Goal: Task Accomplishment & Management: Manage account settings

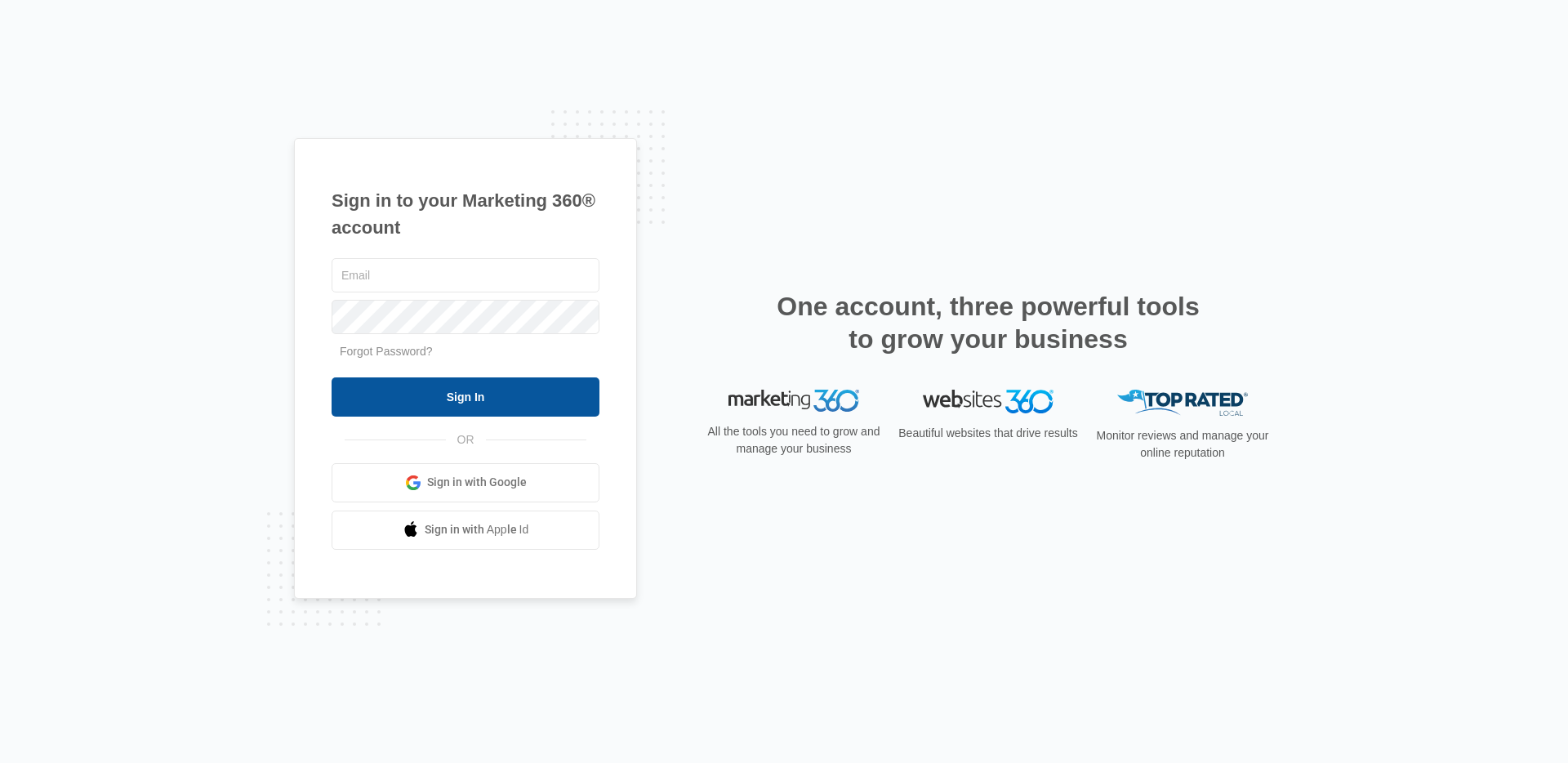
type input "[PERSON_NAME][EMAIL_ADDRESS][DOMAIN_NAME]"
click at [409, 386] on input "Sign In" at bounding box center [465, 397] width 268 height 39
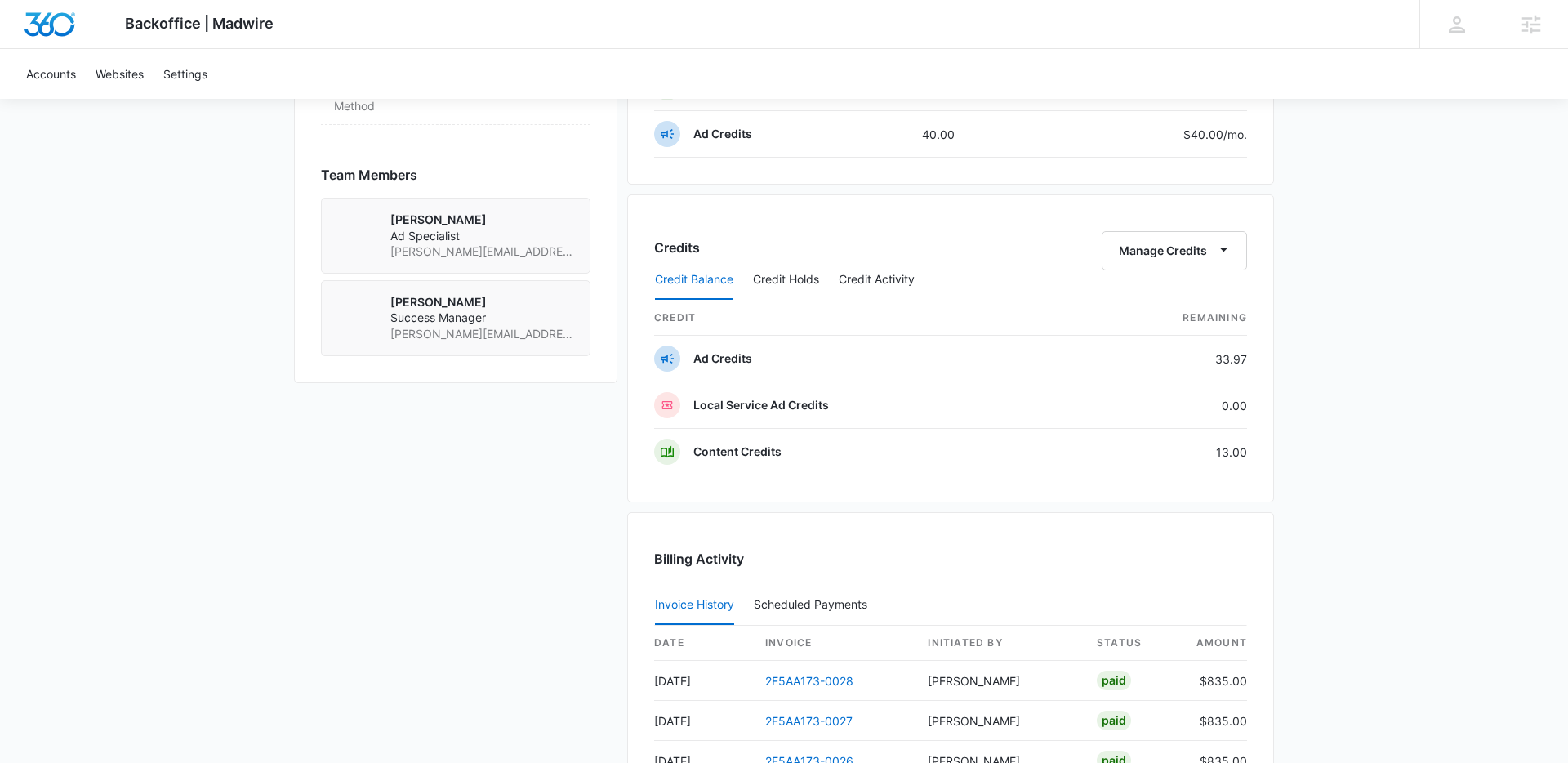
scroll to position [1095, 0]
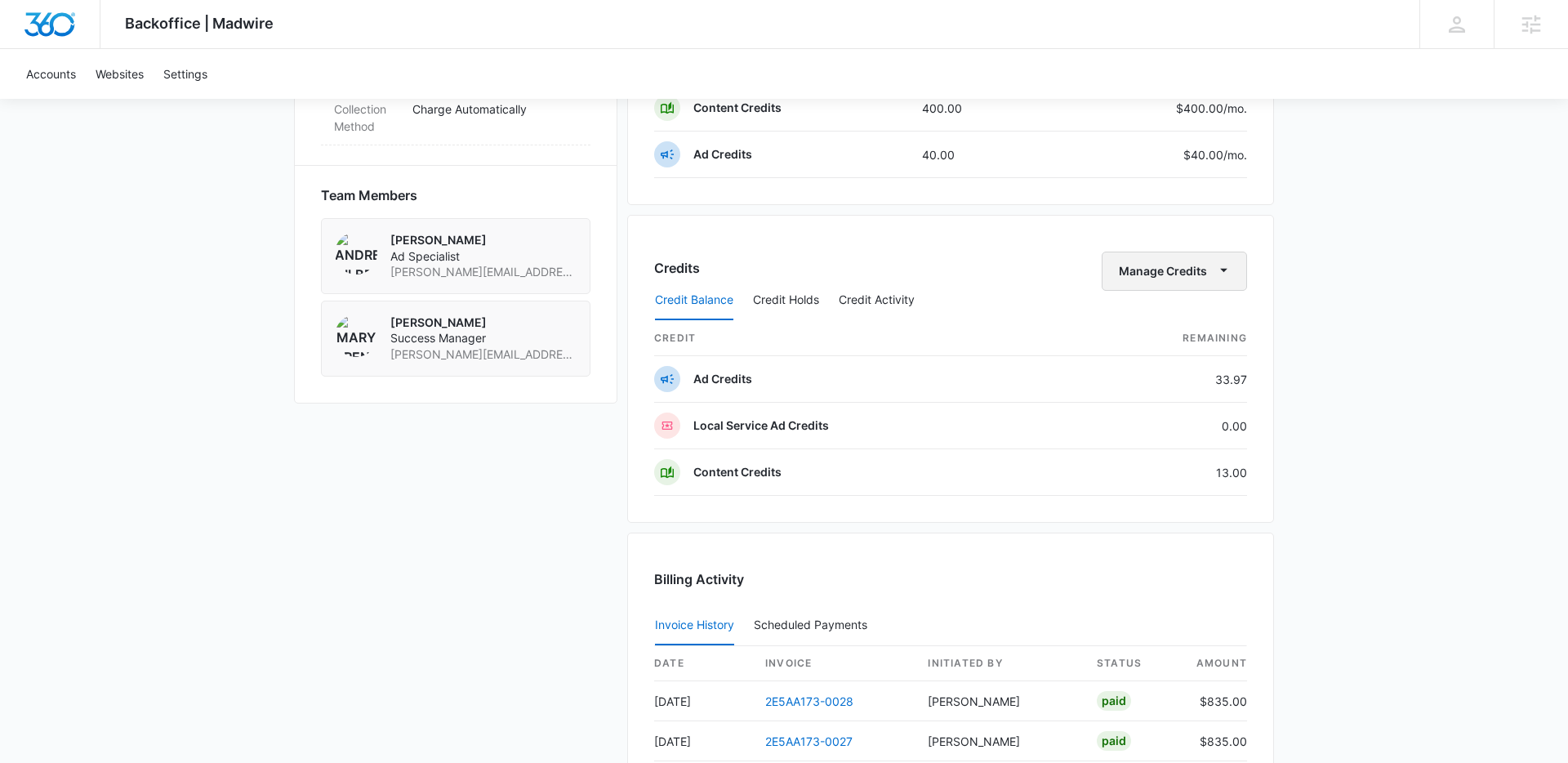
click at [1220, 270] on icon "button" at bounding box center [1224, 270] width 17 height 17
click at [959, 242] on div "Credits Manage Credits Transfer Credits Credit Balance Credit Holds Credit Acti…" at bounding box center [951, 368] width 647 height 308
click at [861, 296] on button "Credit Activity" at bounding box center [876, 300] width 76 height 39
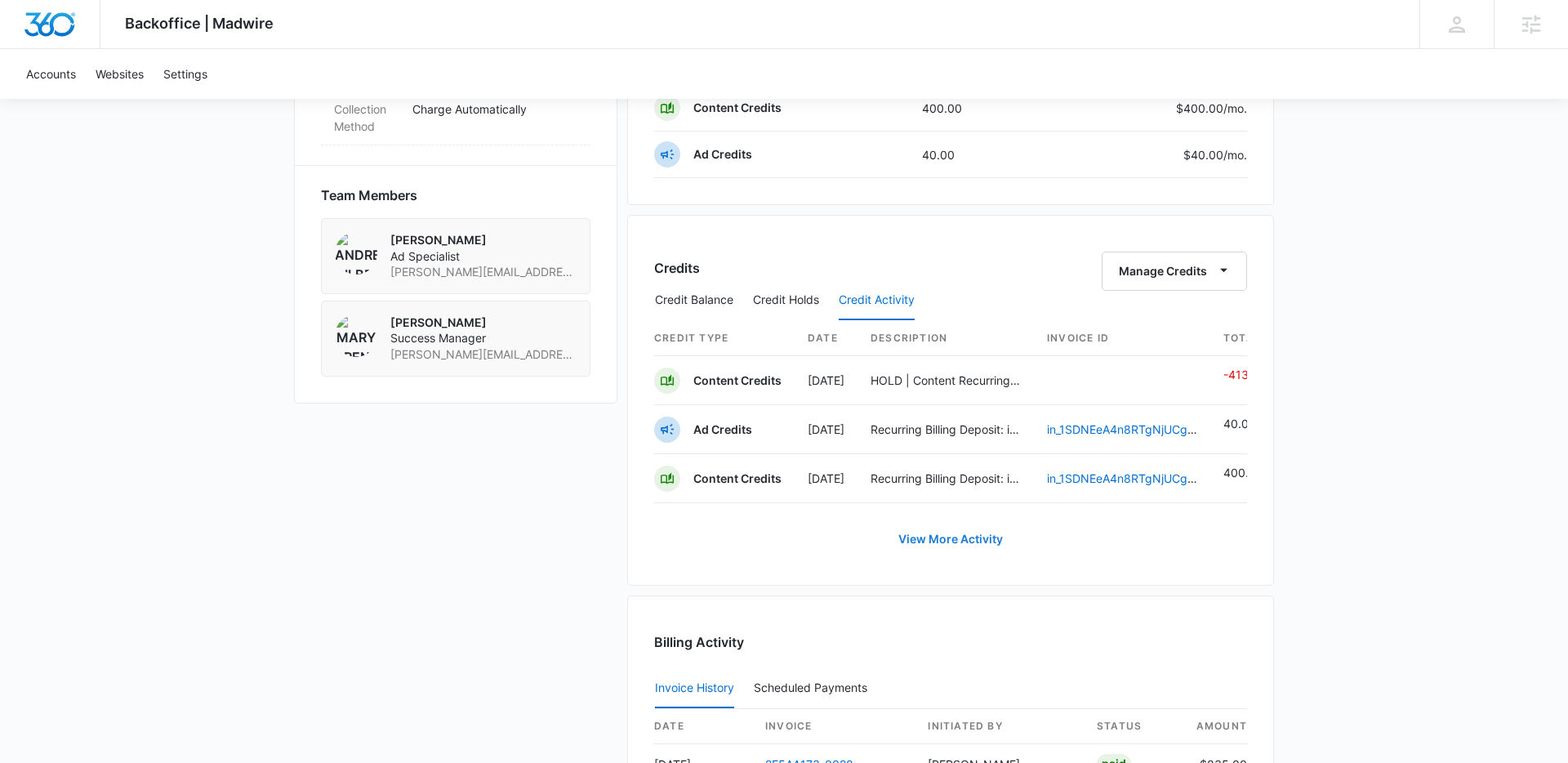
click at [942, 540] on link "View More Activity" at bounding box center [951, 538] width 137 height 39
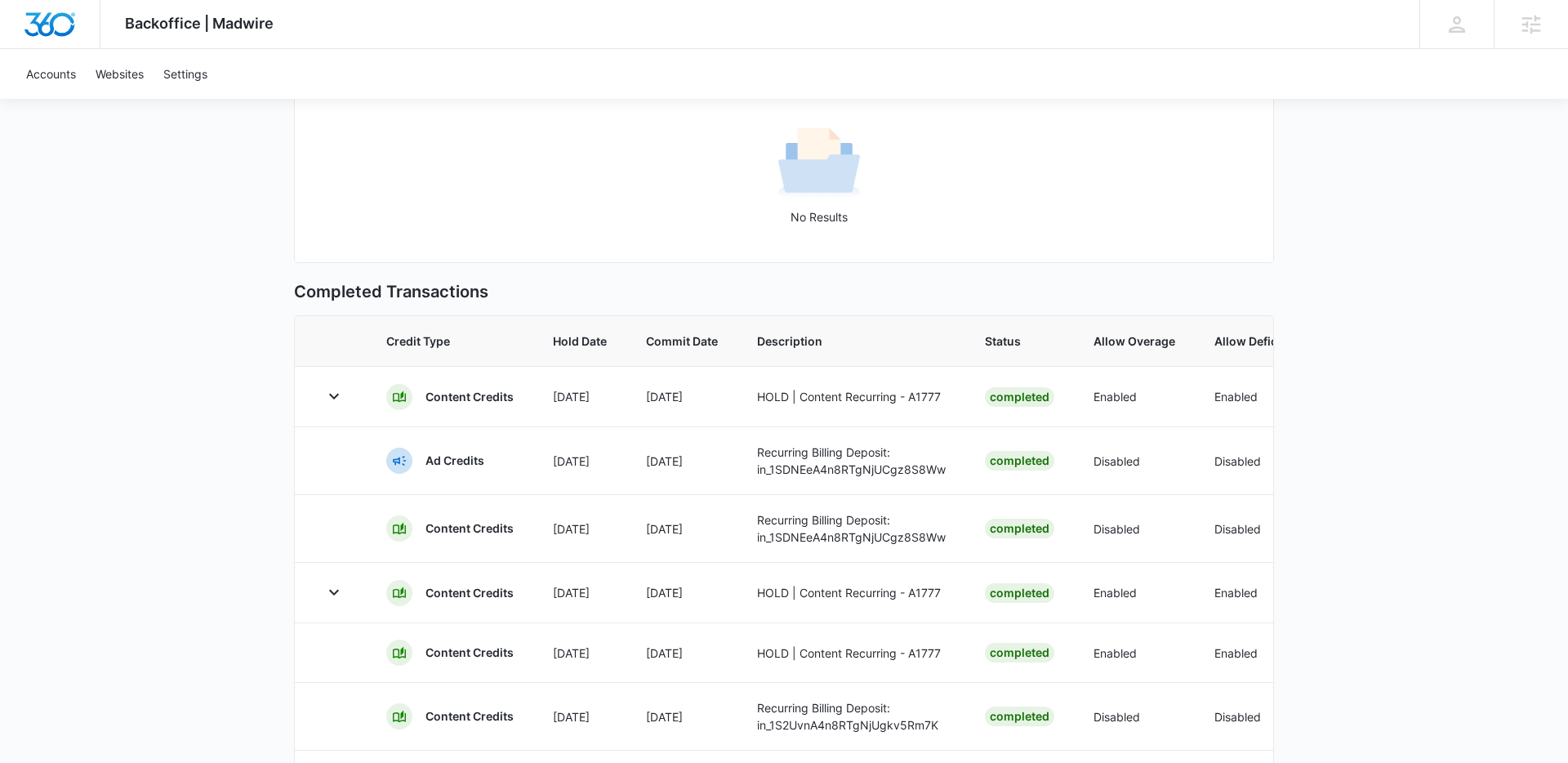
scroll to position [477, 0]
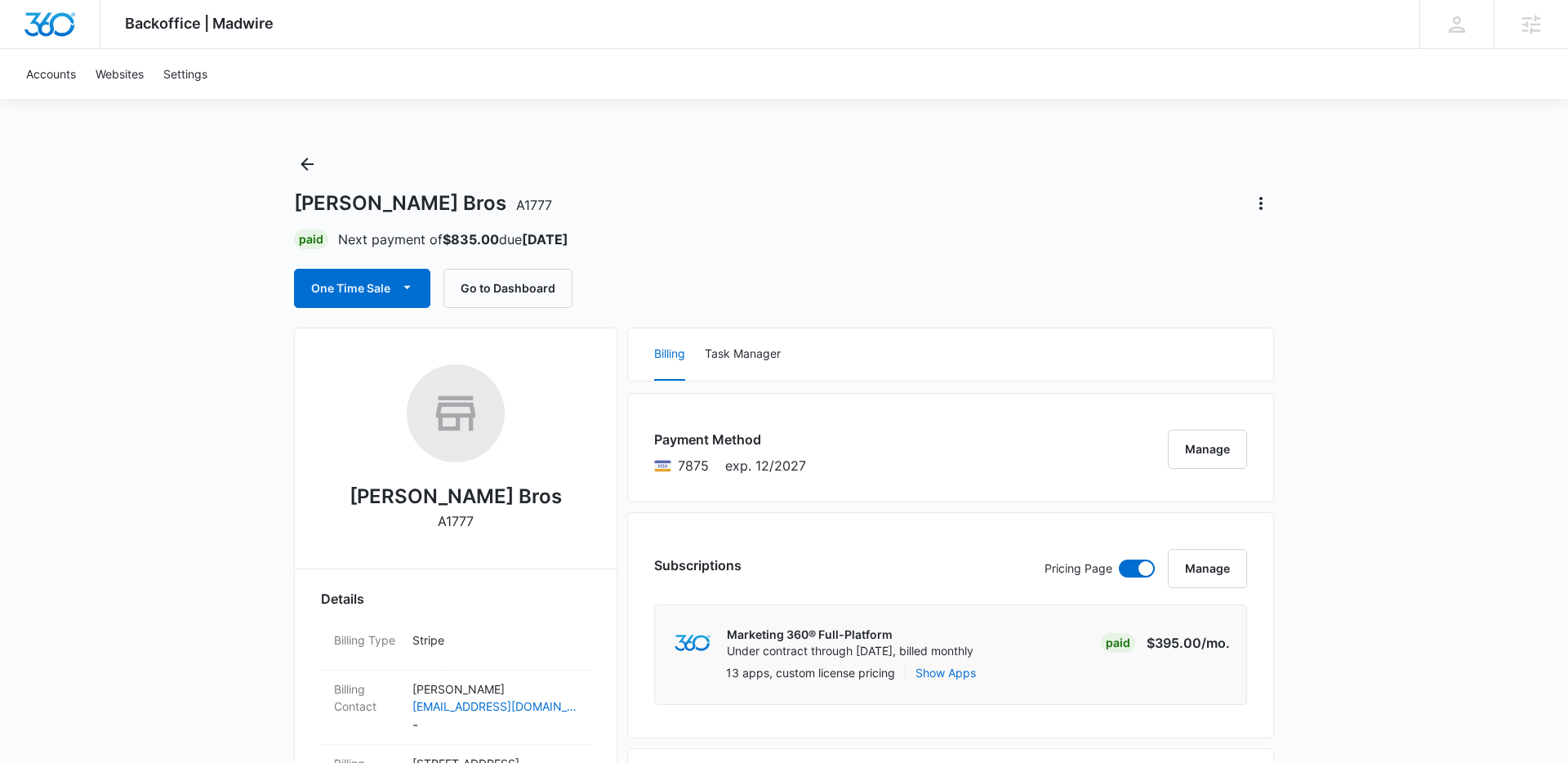
scroll to position [792, 0]
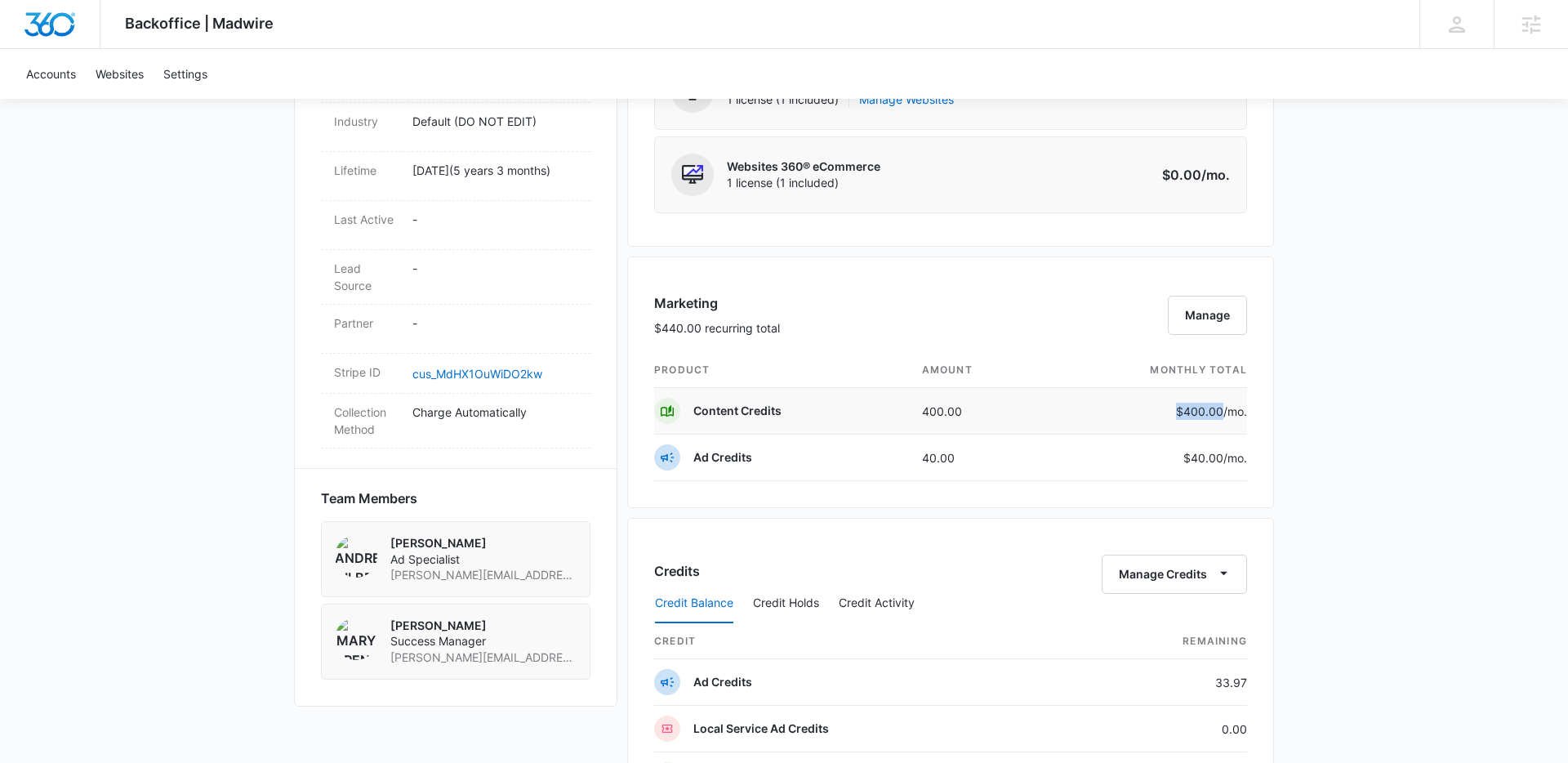
drag, startPoint x: 1225, startPoint y: 409, endPoint x: 1175, endPoint y: 414, distance: 50.2
click at [1175, 414] on p "$400.00 /mo." at bounding box center [1209, 411] width 76 height 17
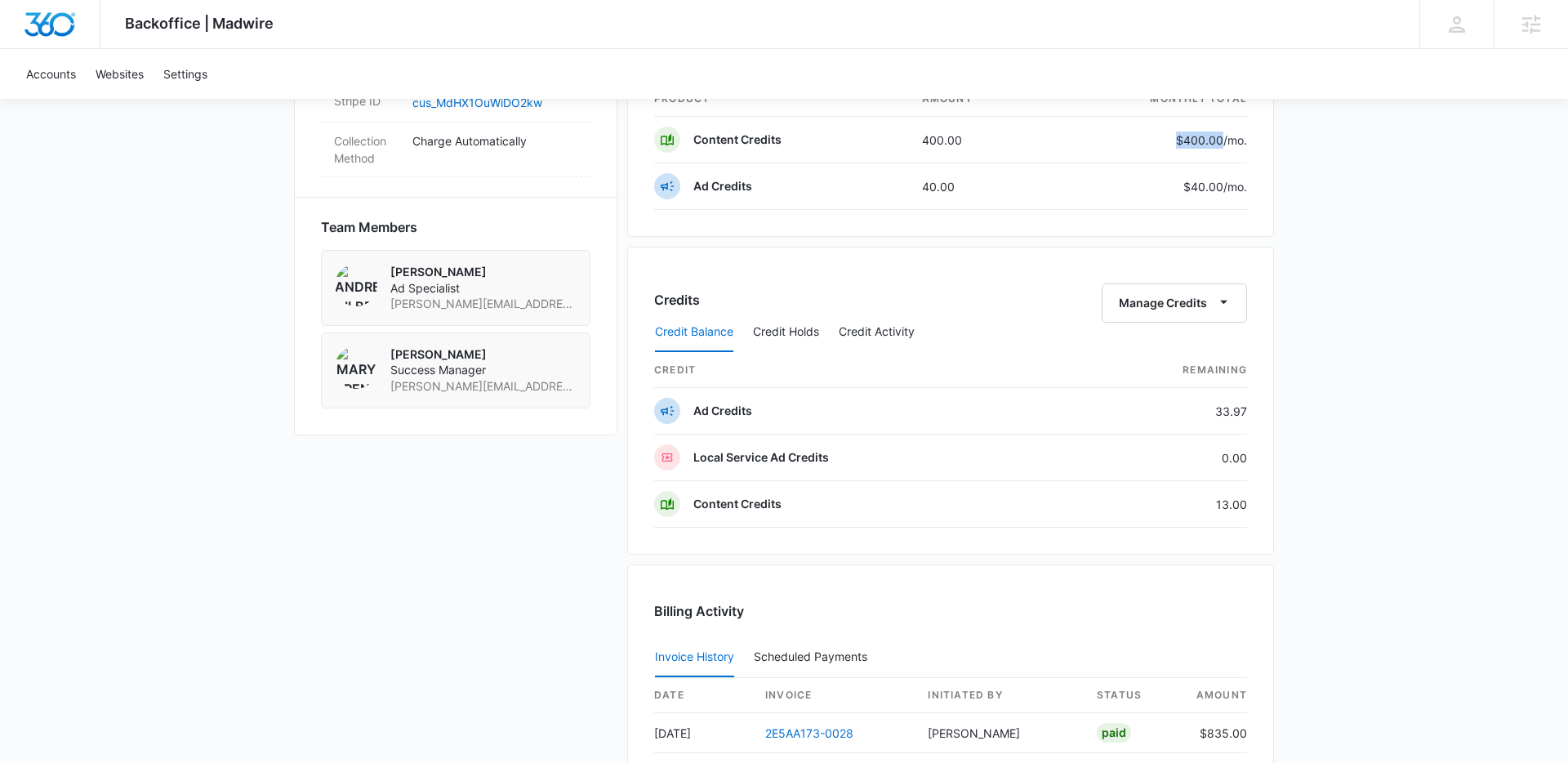
scroll to position [1069, 0]
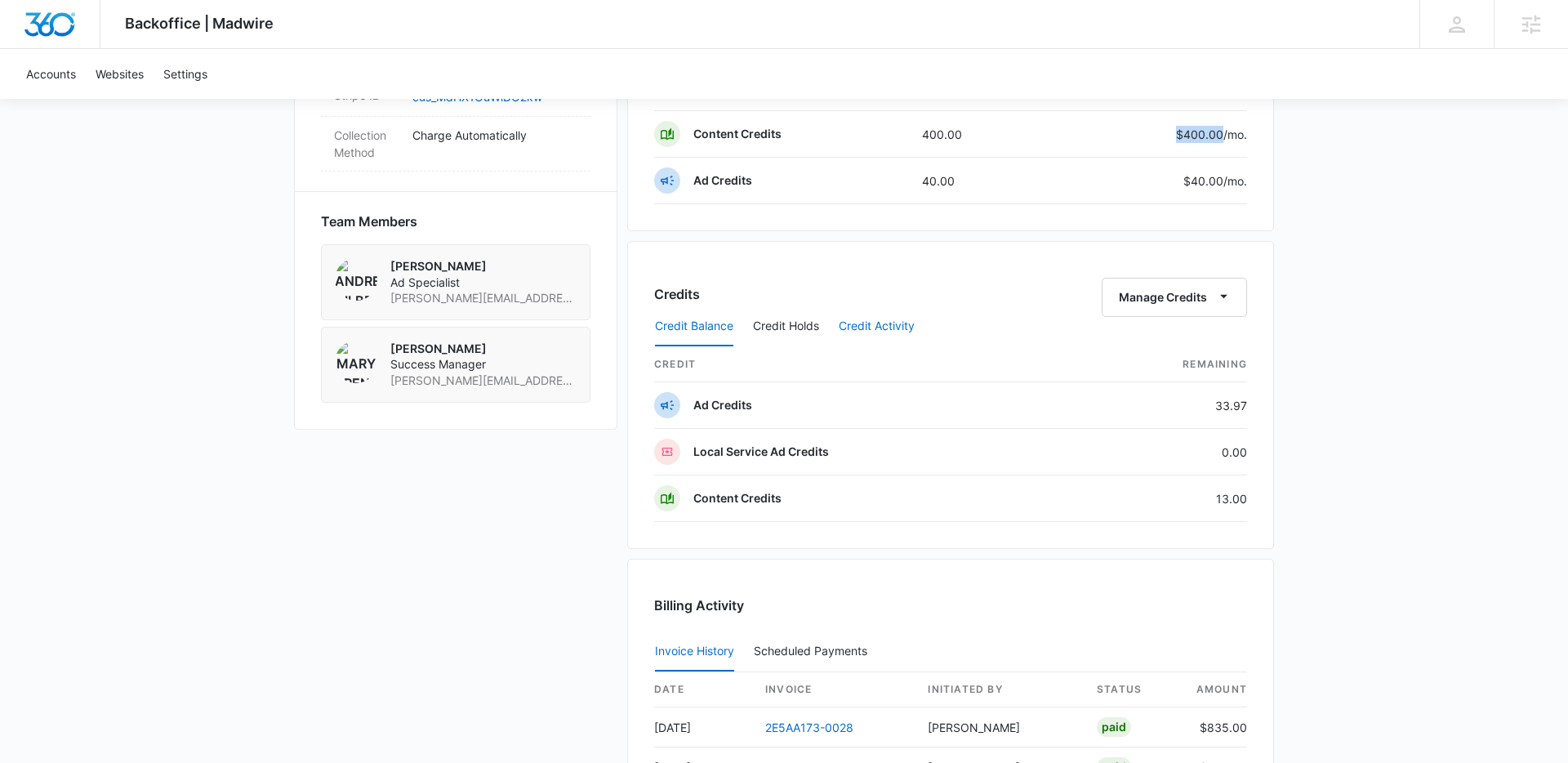
click at [884, 330] on button "Credit Activity" at bounding box center [876, 326] width 76 height 39
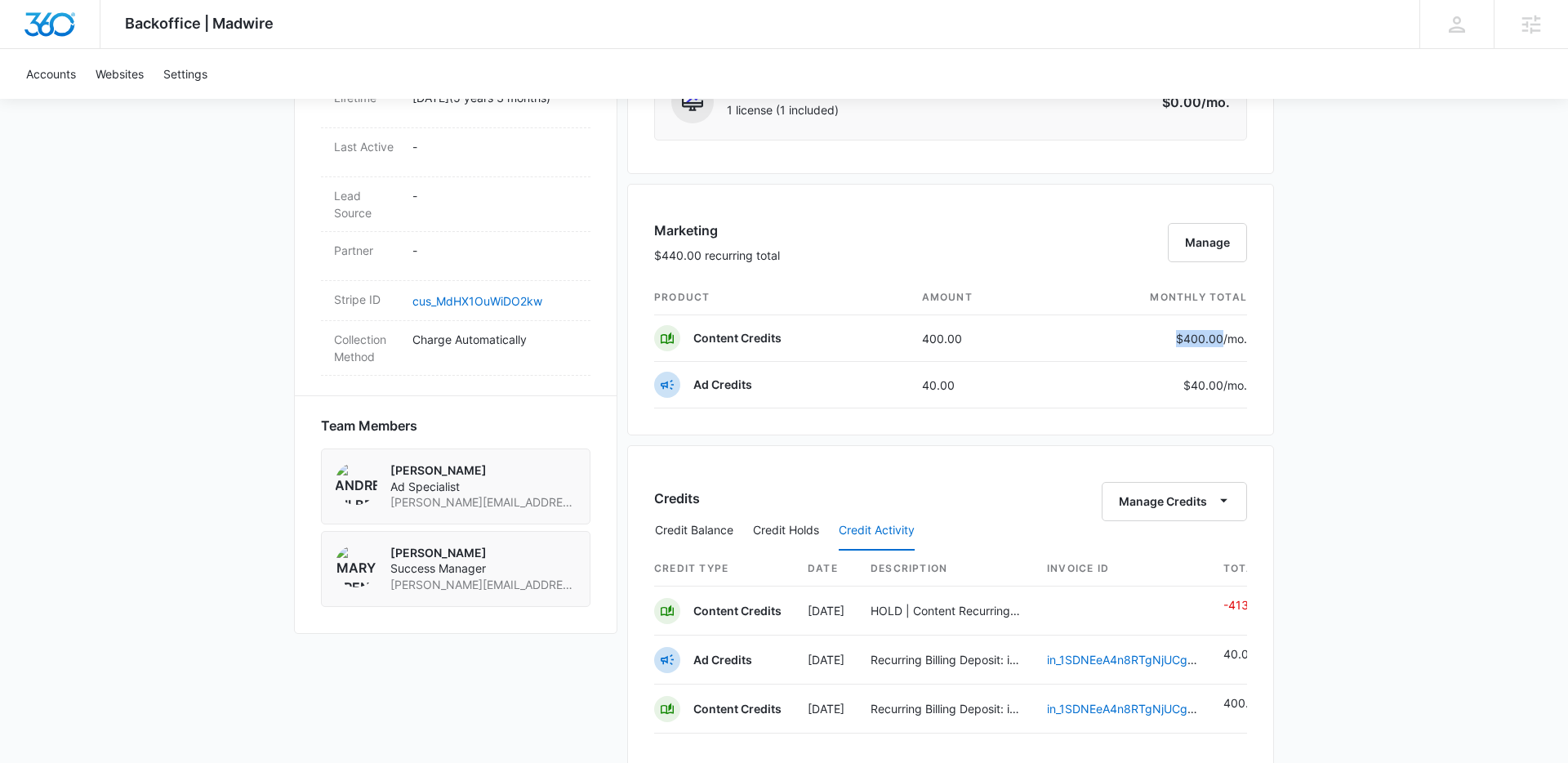
scroll to position [863, 0]
click at [1041, 447] on div "Credits Manage Credits Credit Balance Credit Holds Credit Activity Credit Type …" at bounding box center [951, 631] width 647 height 371
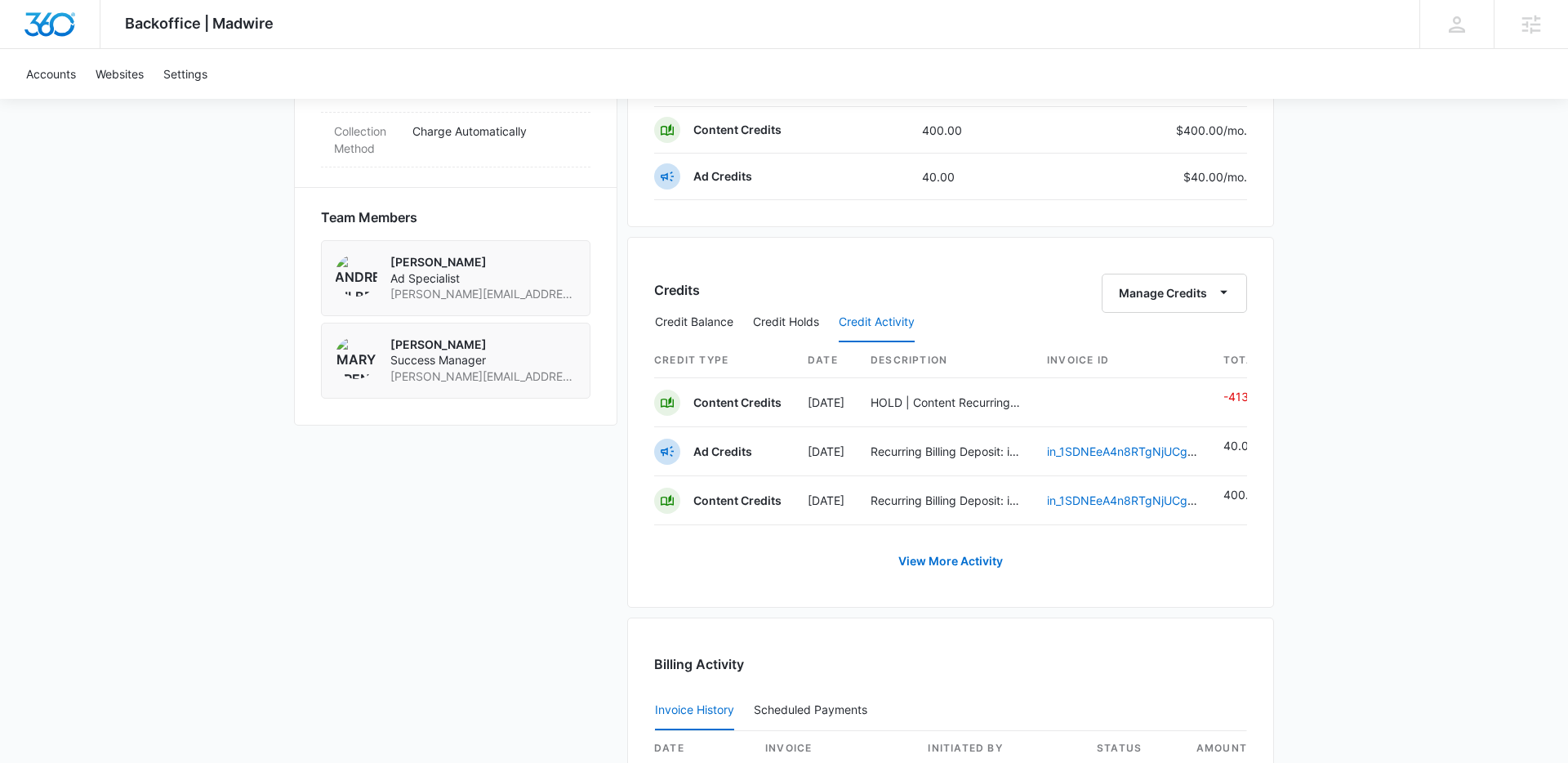
scroll to position [1075, 0]
click at [1186, 288] on button "Manage Credits" at bounding box center [1174, 290] width 145 height 39
click at [1169, 342] on div "Transfer Credits" at bounding box center [1166, 343] width 86 height 11
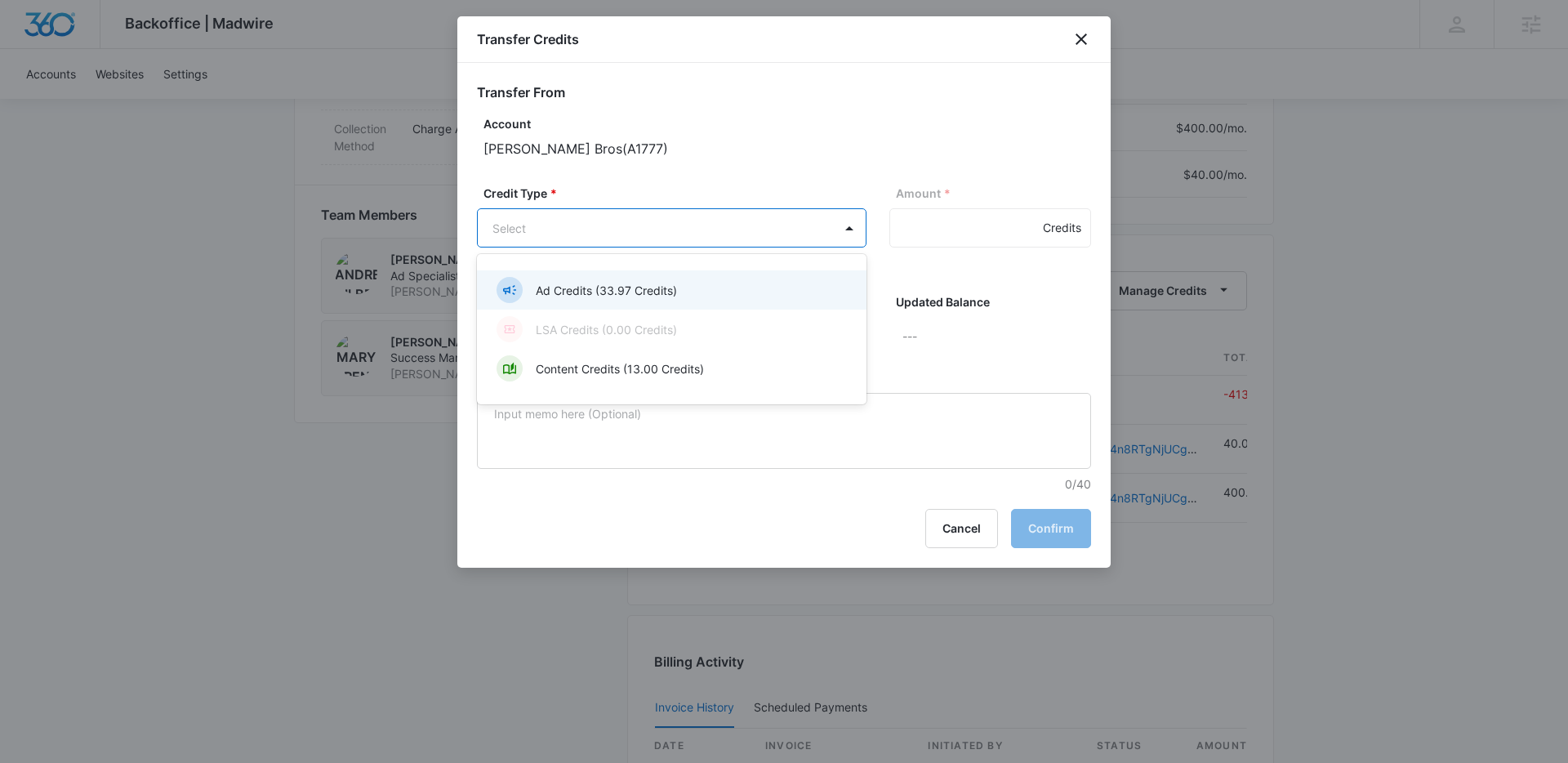
click at [814, 215] on body "Backoffice | Madwire Apps Settings HJ Hannah Johns hannah.johns@madwire.com My …" at bounding box center [784, 85] width 1568 height 2319
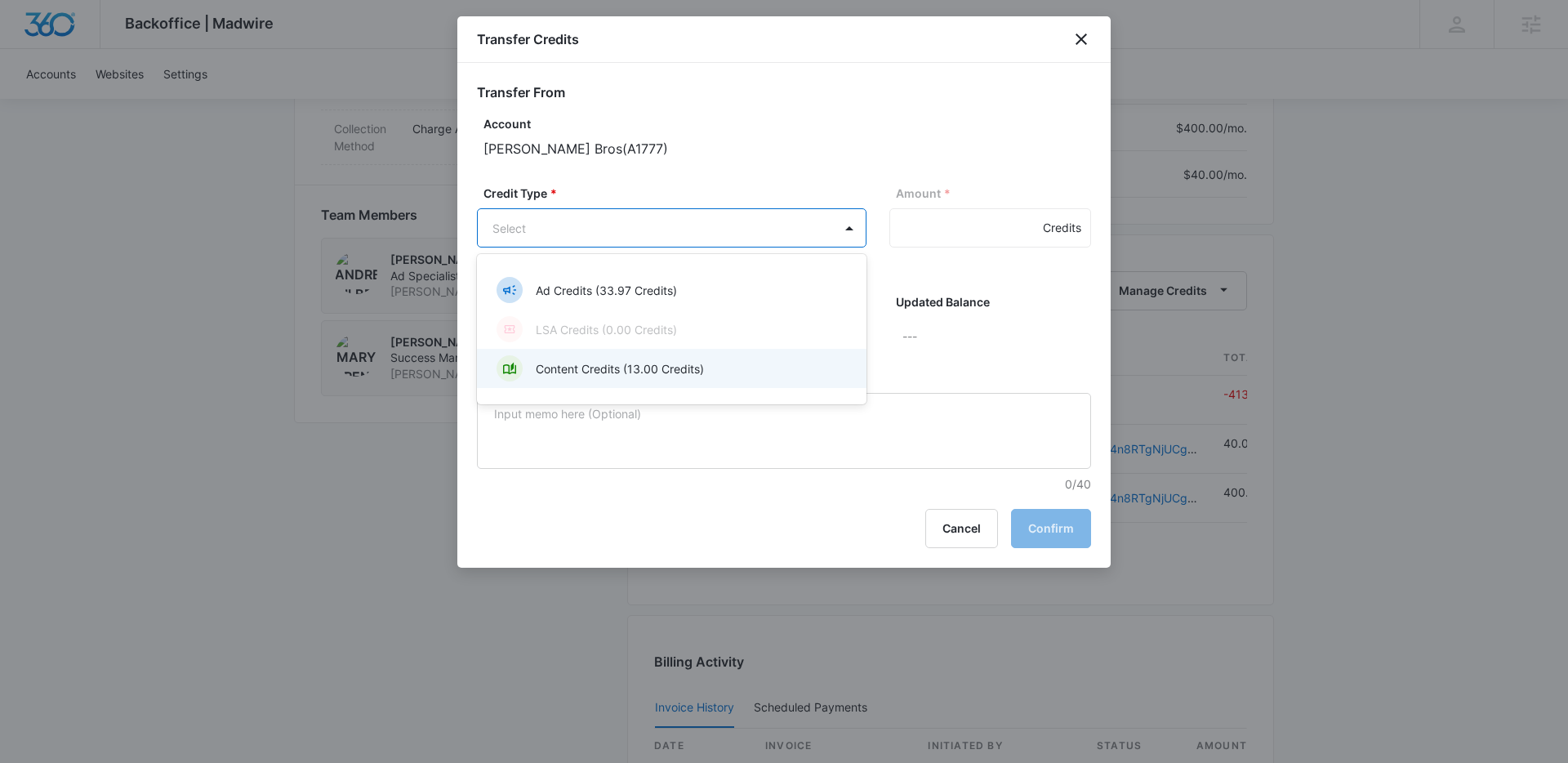
click at [631, 377] on div "Content Credits (13.00 Credits)" at bounding box center [670, 368] width 347 height 26
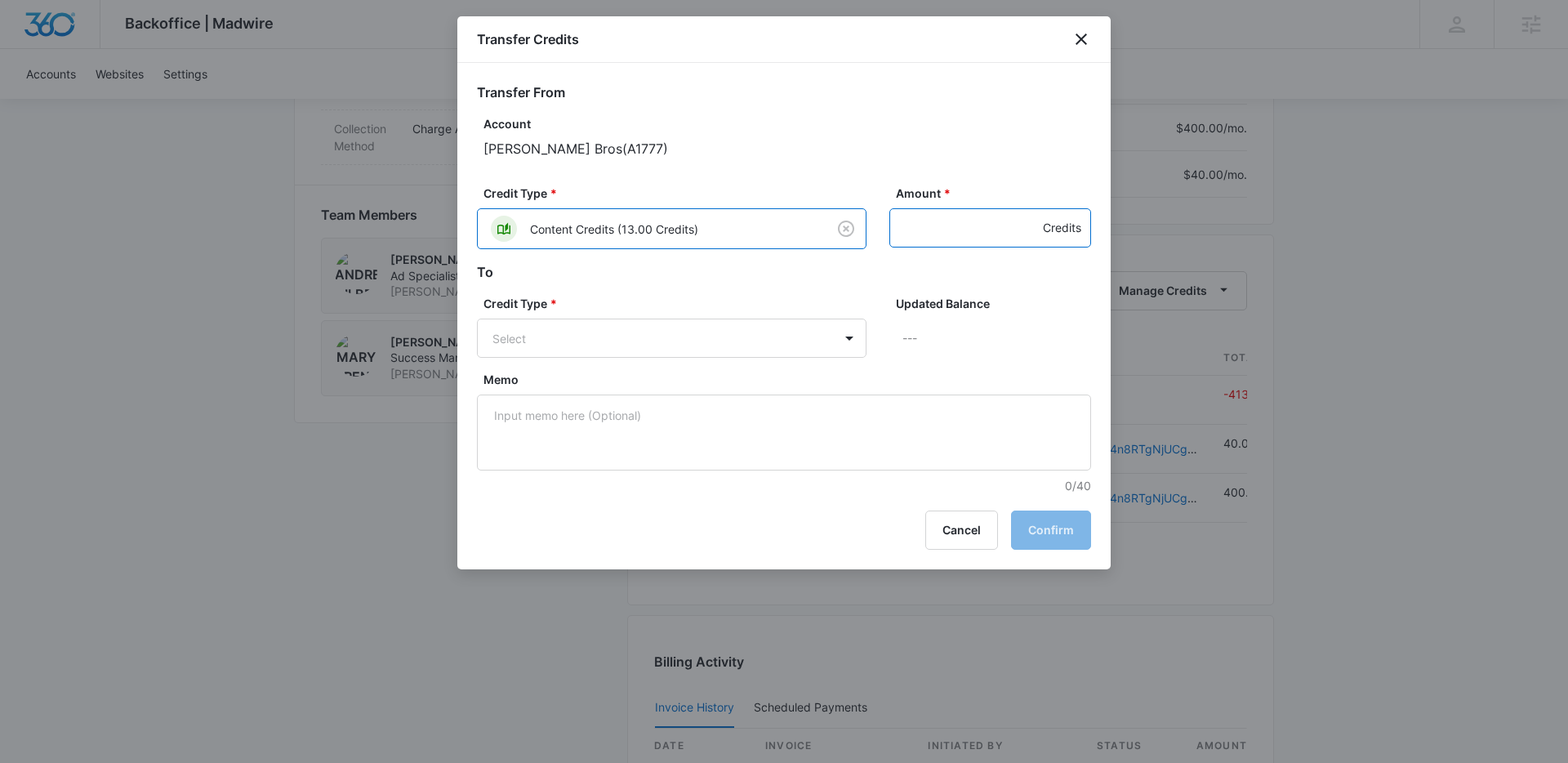
click at [953, 229] on input "Amount *" at bounding box center [990, 227] width 201 height 39
type input "13"
click at [985, 122] on p "Account" at bounding box center [787, 124] width 608 height 17
click at [671, 331] on body "Backoffice | Madwire Apps Settings HJ Hannah Johns hannah.johns@madwire.com My …" at bounding box center [784, 85] width 1568 height 2319
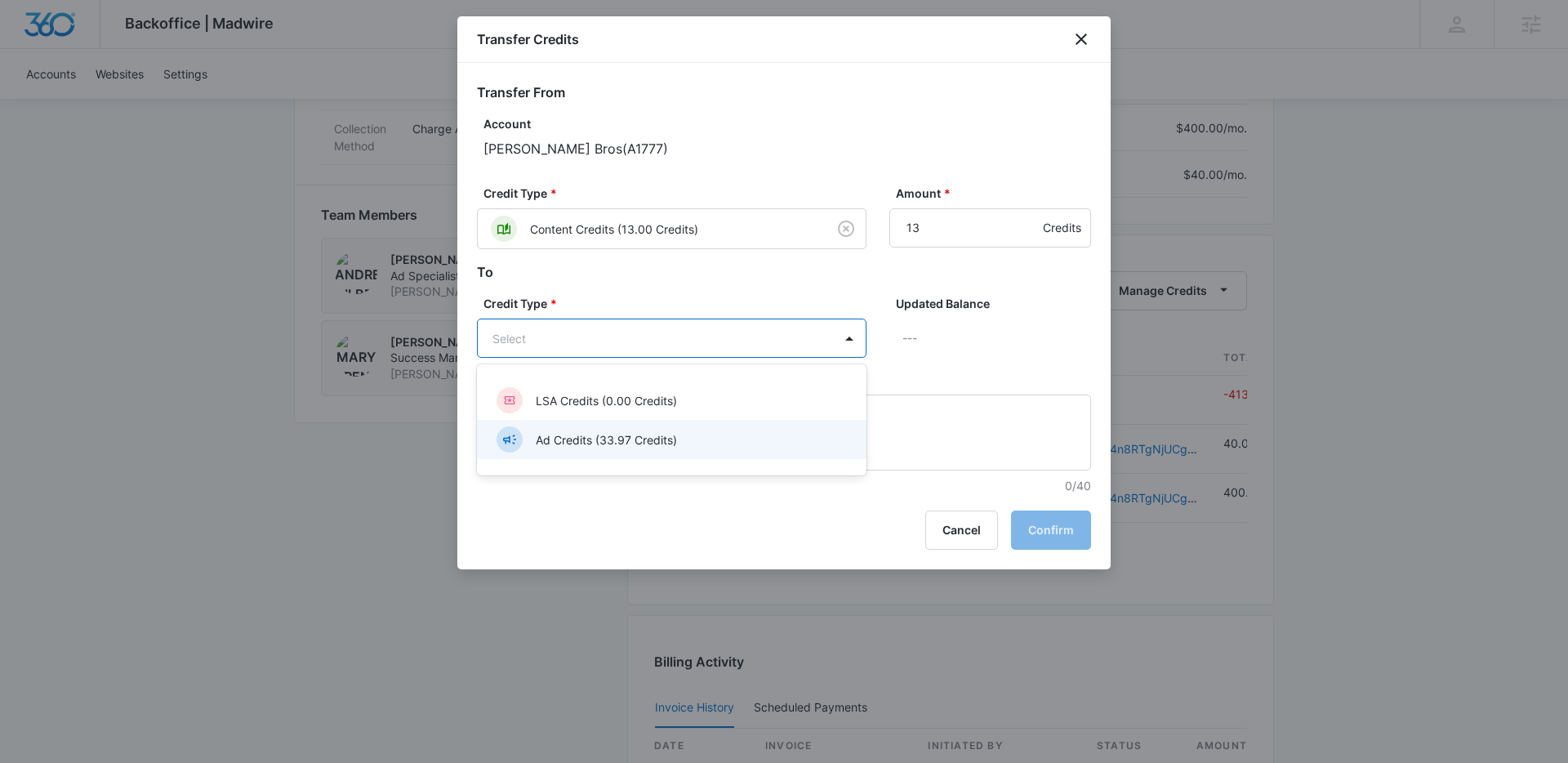
click at [614, 435] on p "Ad Credits (33.97 Credits)" at bounding box center [606, 440] width 142 height 17
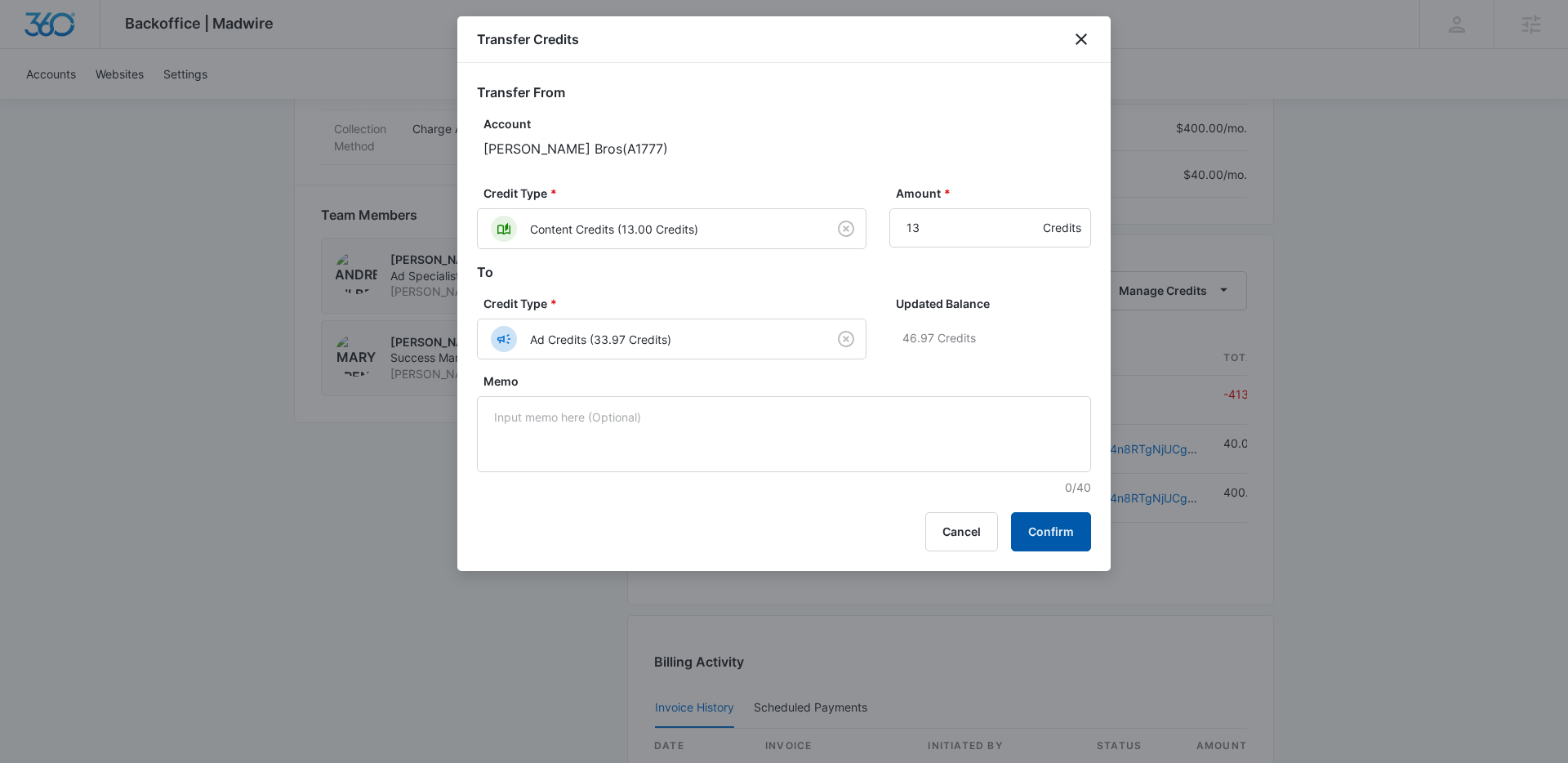
click at [1051, 537] on button "Confirm" at bounding box center [1051, 531] width 80 height 39
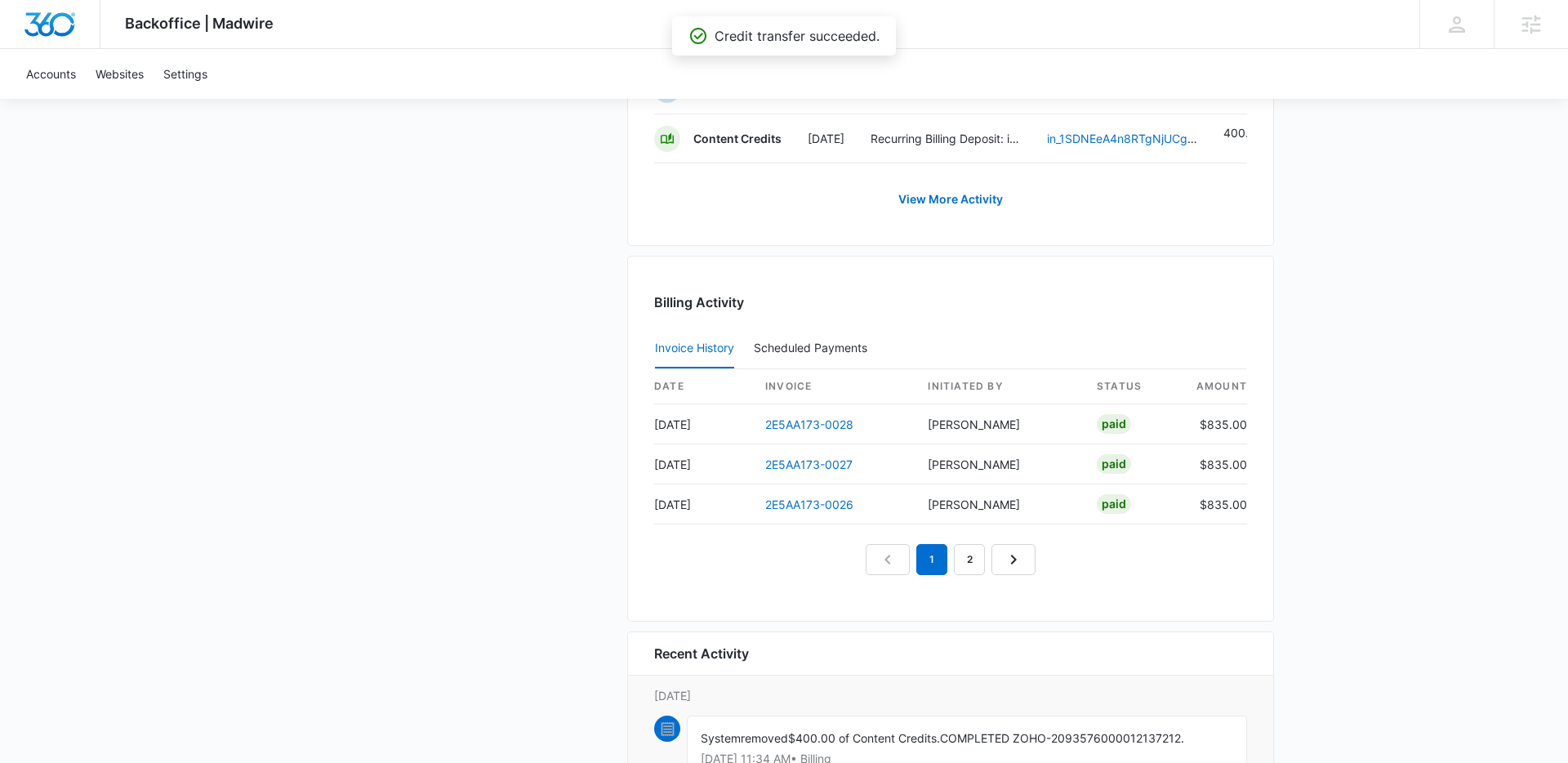
scroll to position [1556, 0]
